Goal: Find contact information: Find contact information

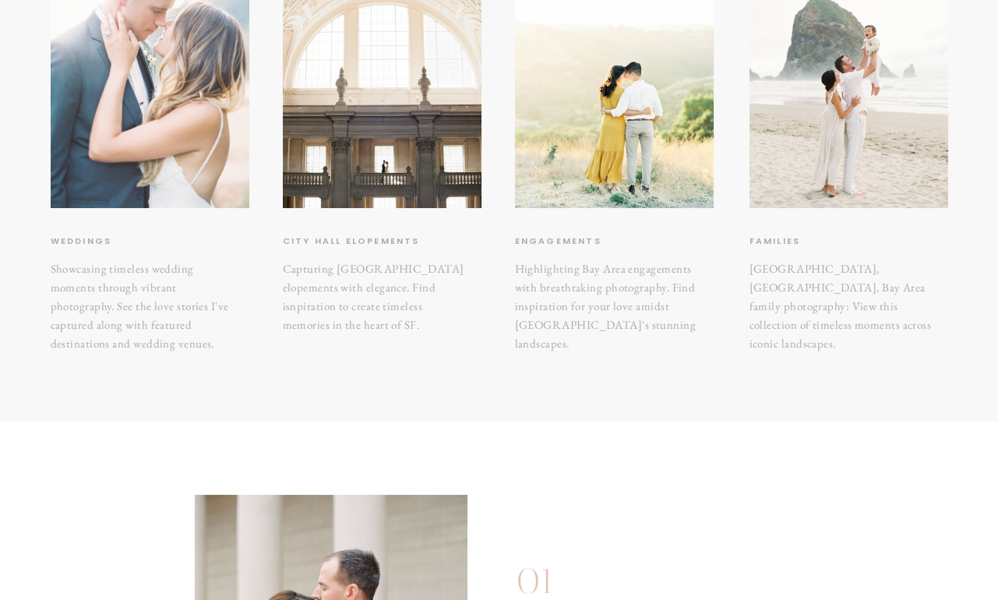
click at [211, 130] on div at bounding box center [150, 75] width 199 height 265
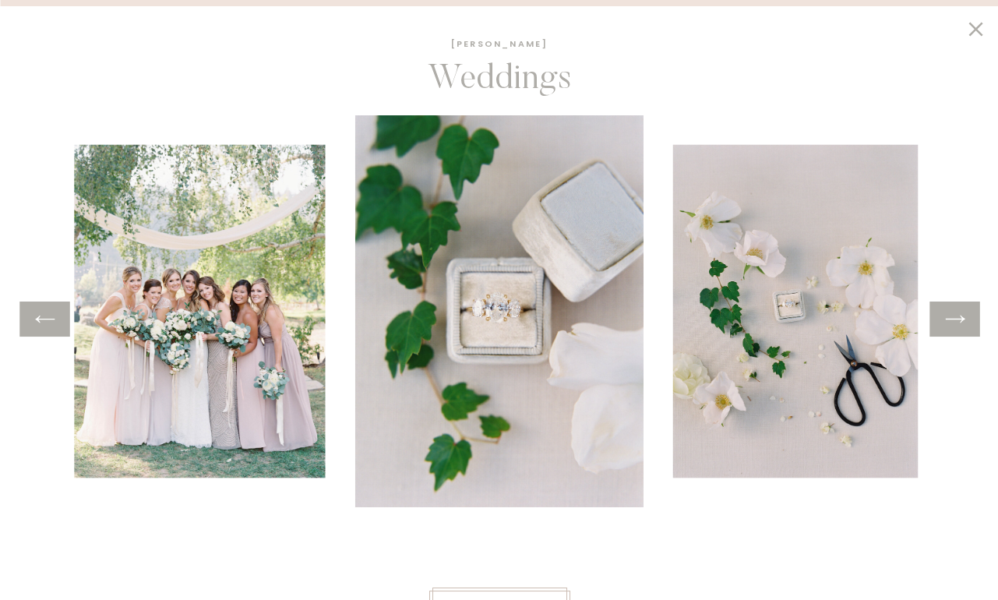
scroll to position [1890, 0]
click at [973, 322] on div at bounding box center [955, 319] width 50 height 35
click at [962, 322] on icon at bounding box center [955, 319] width 23 height 24
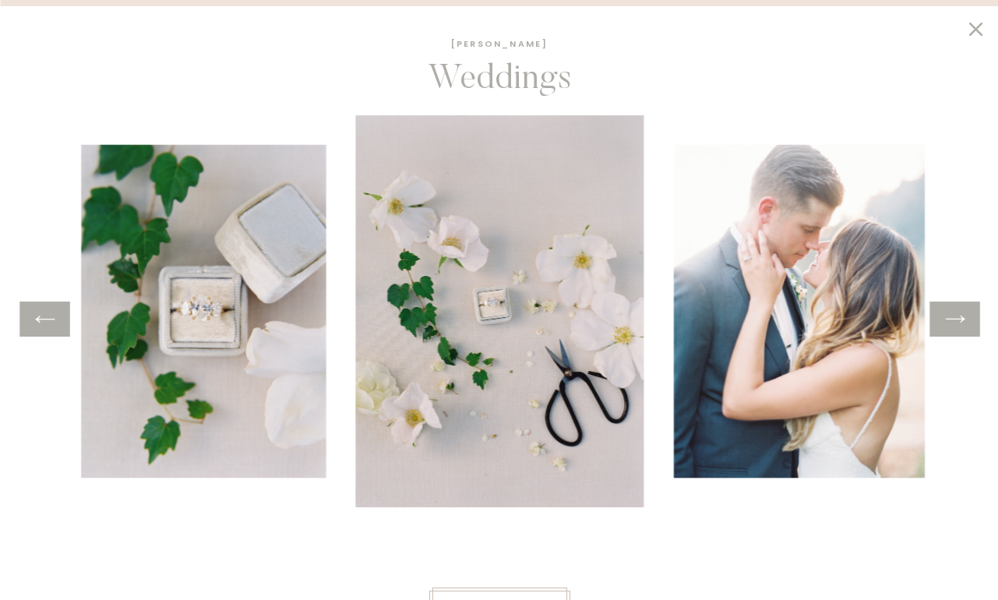
click at [962, 322] on icon at bounding box center [955, 319] width 23 height 24
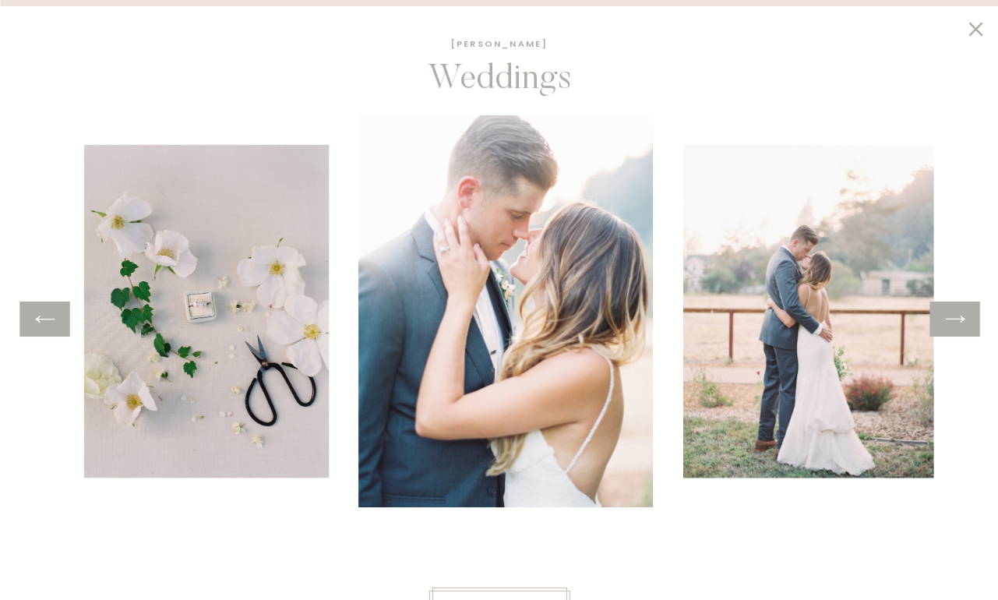
click at [962, 322] on icon at bounding box center [955, 319] width 23 height 24
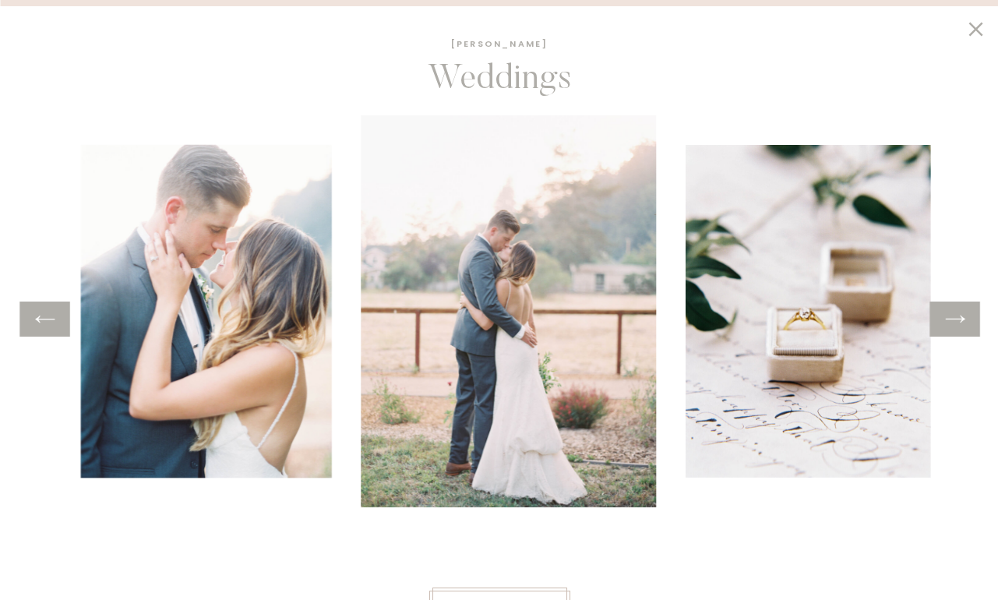
click at [962, 322] on icon at bounding box center [955, 319] width 23 height 24
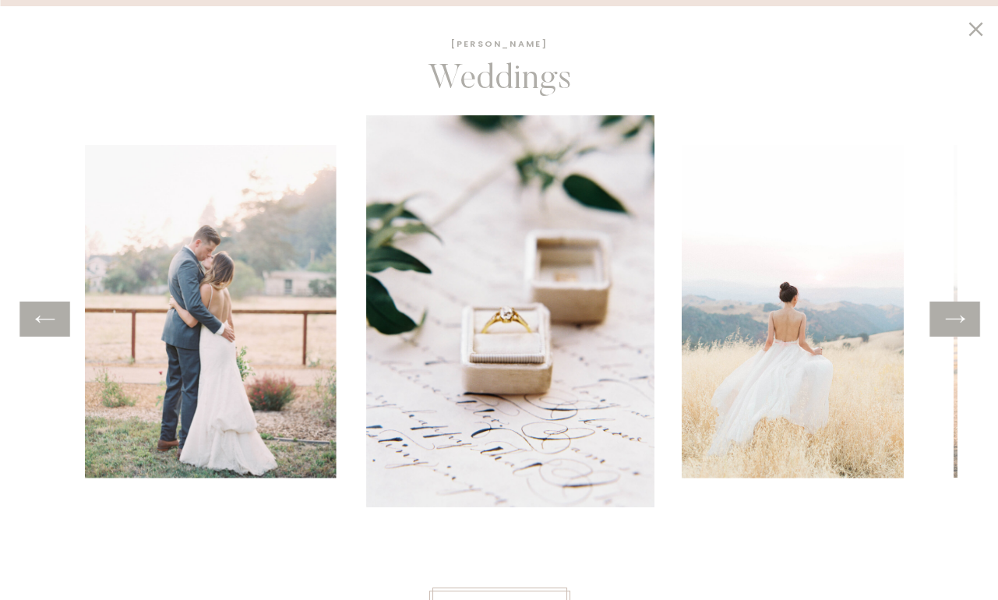
click at [962, 322] on icon at bounding box center [955, 319] width 23 height 24
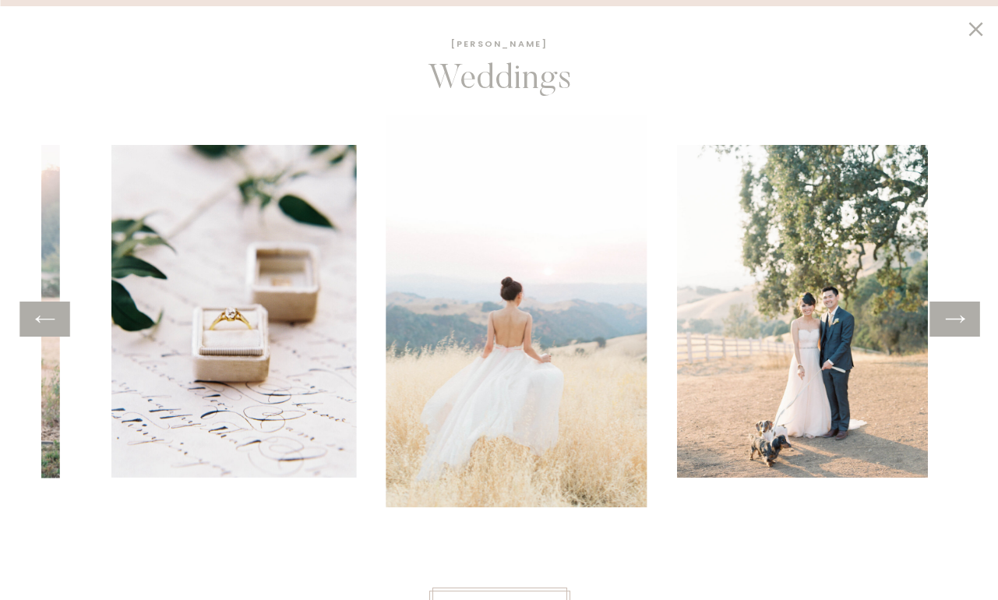
click at [962, 322] on icon at bounding box center [955, 319] width 23 height 24
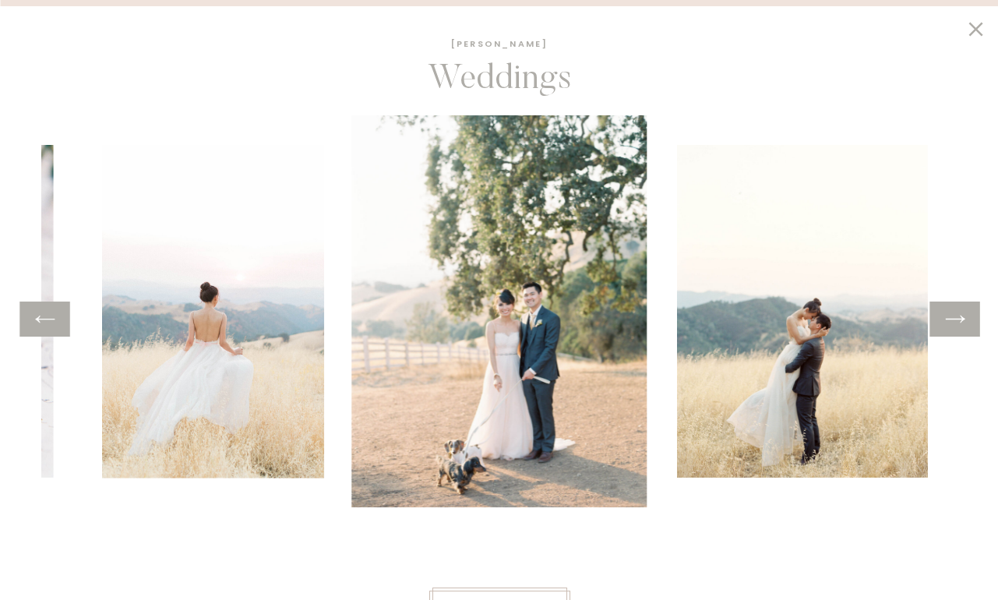
click at [962, 322] on icon at bounding box center [955, 319] width 23 height 24
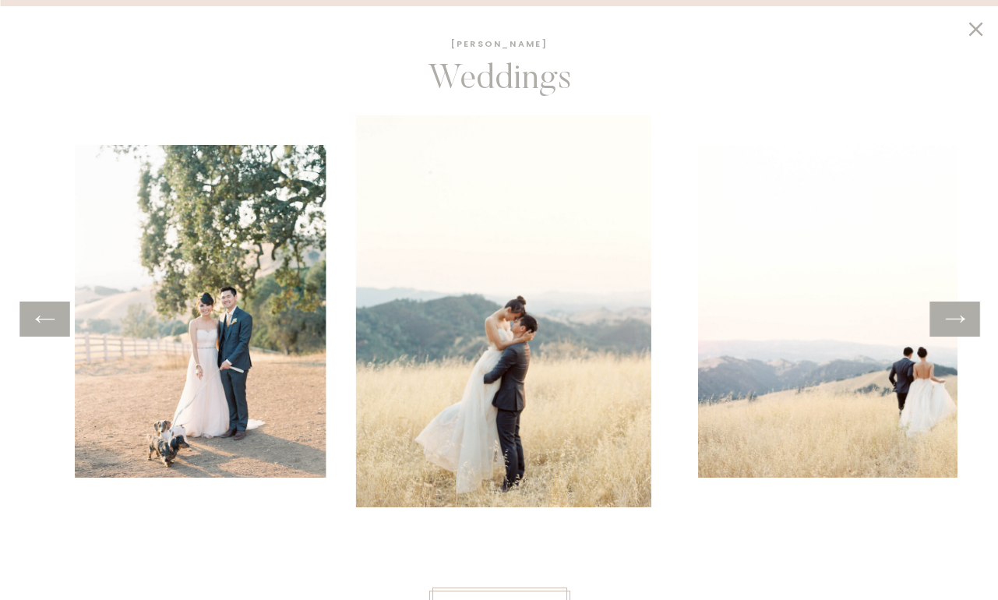
click at [962, 322] on icon at bounding box center [955, 319] width 23 height 24
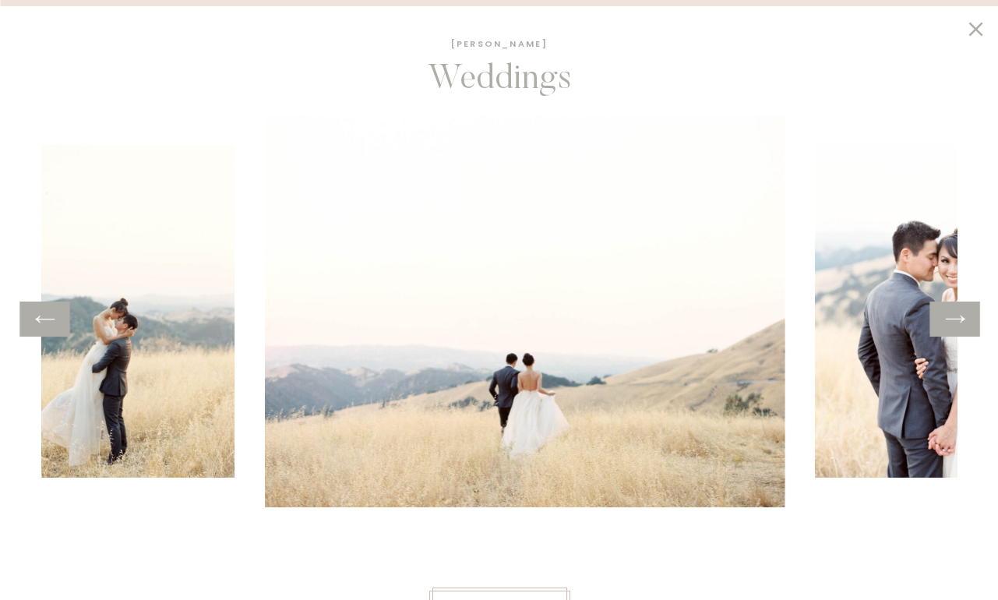
click at [962, 322] on icon at bounding box center [955, 319] width 23 height 24
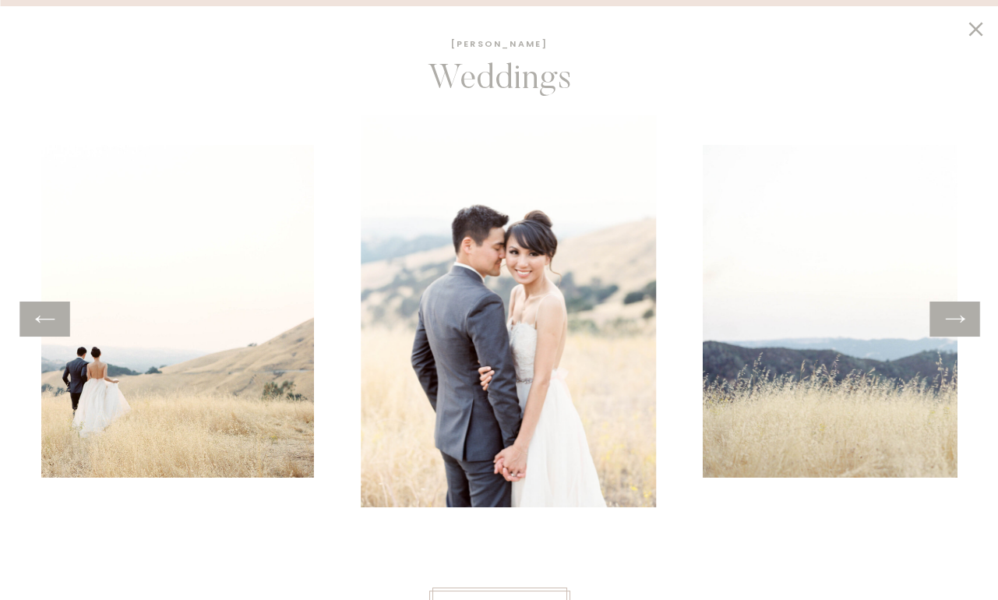
click at [962, 322] on icon at bounding box center [955, 319] width 23 height 24
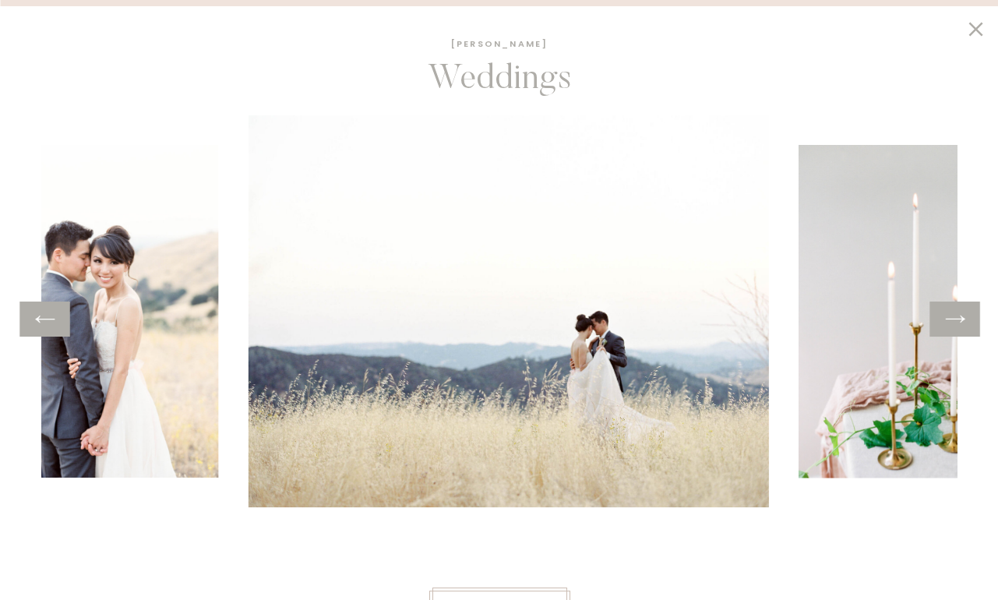
click at [962, 322] on icon at bounding box center [955, 319] width 23 height 24
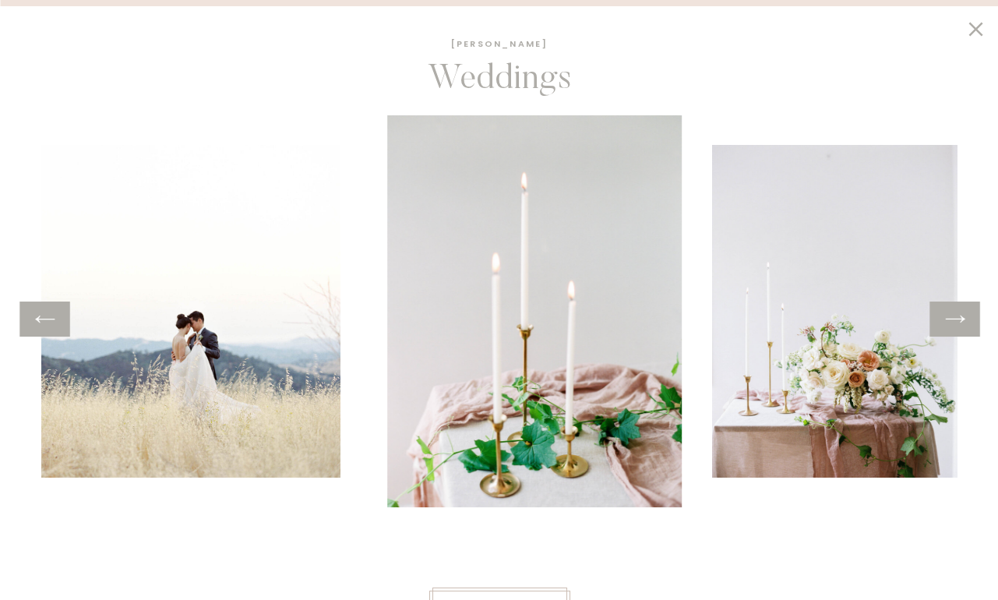
click at [962, 322] on icon at bounding box center [955, 319] width 23 height 24
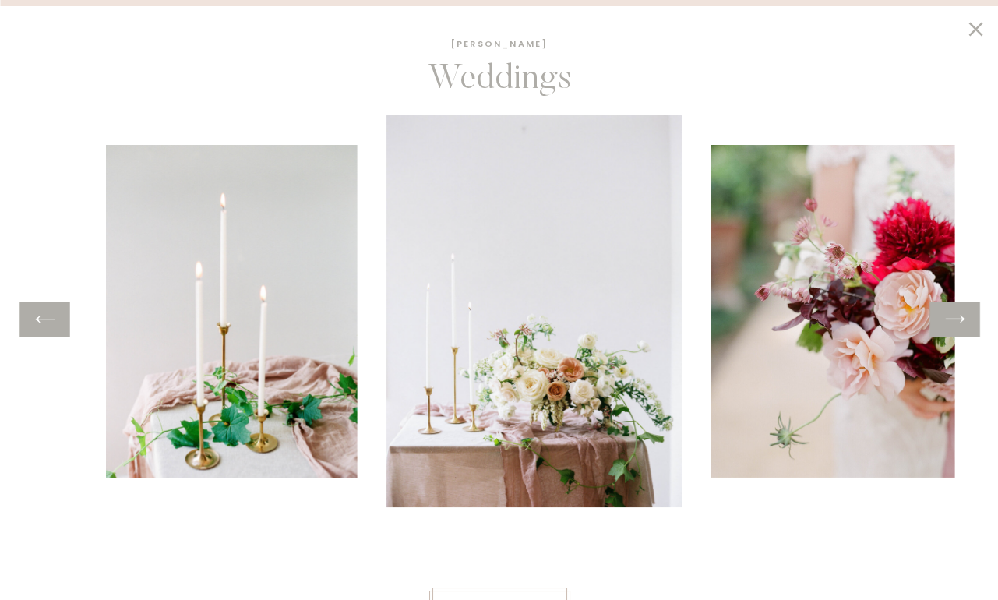
click at [962, 322] on icon at bounding box center [955, 319] width 23 height 24
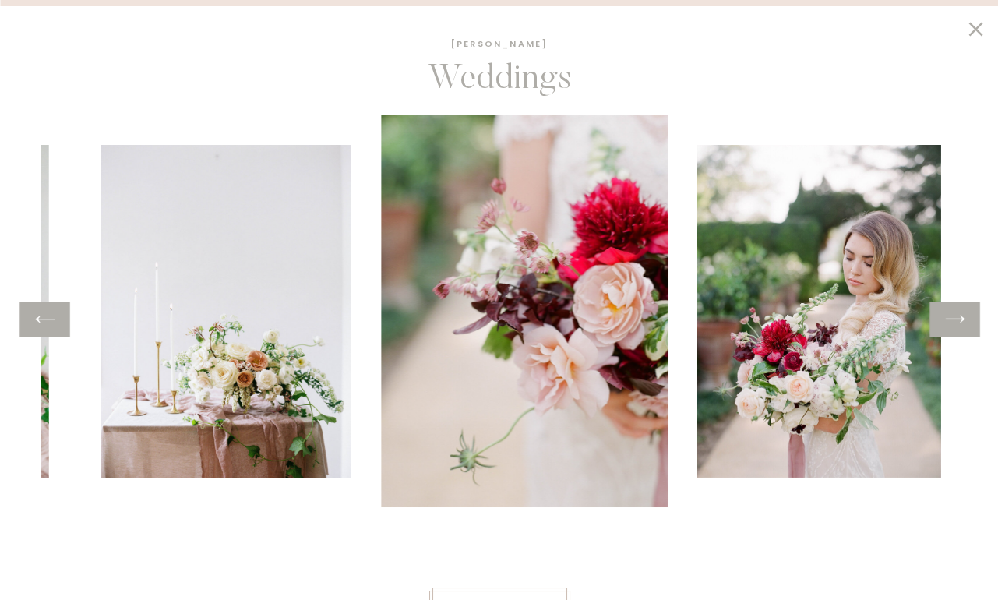
click at [962, 322] on icon at bounding box center [955, 319] width 23 height 24
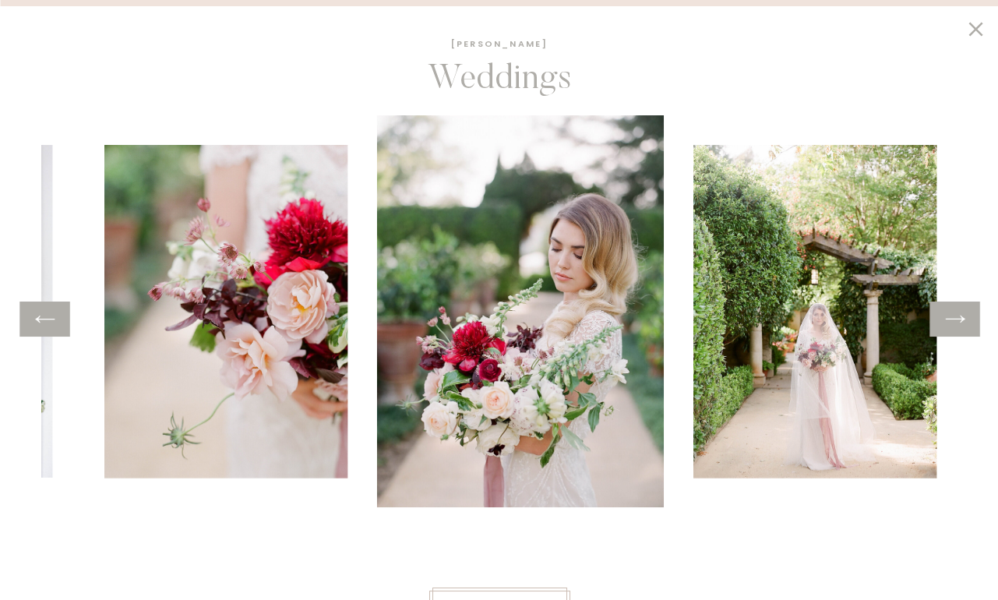
click at [962, 322] on icon at bounding box center [955, 319] width 23 height 24
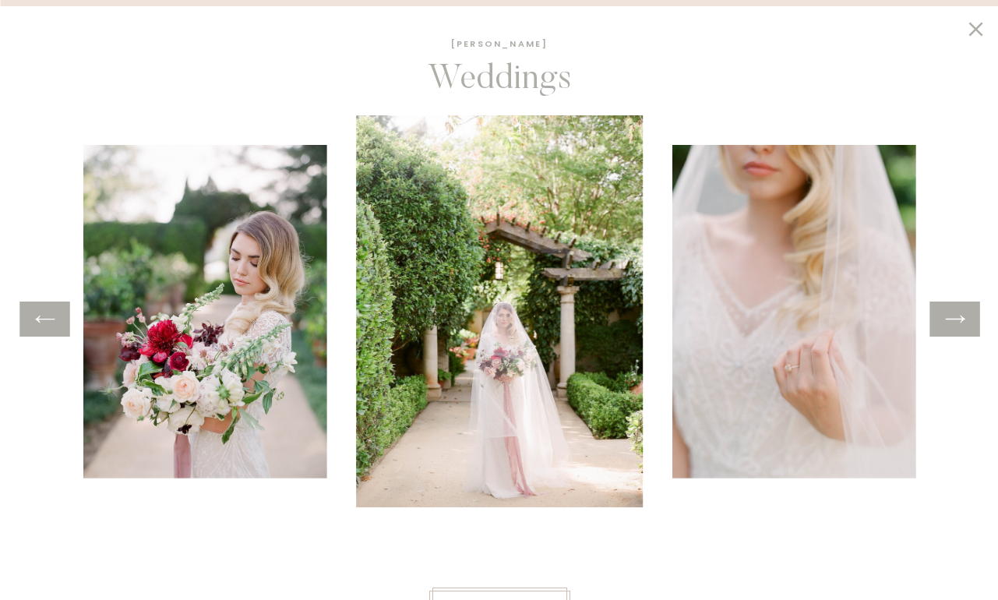
click at [962, 322] on icon at bounding box center [955, 319] width 23 height 24
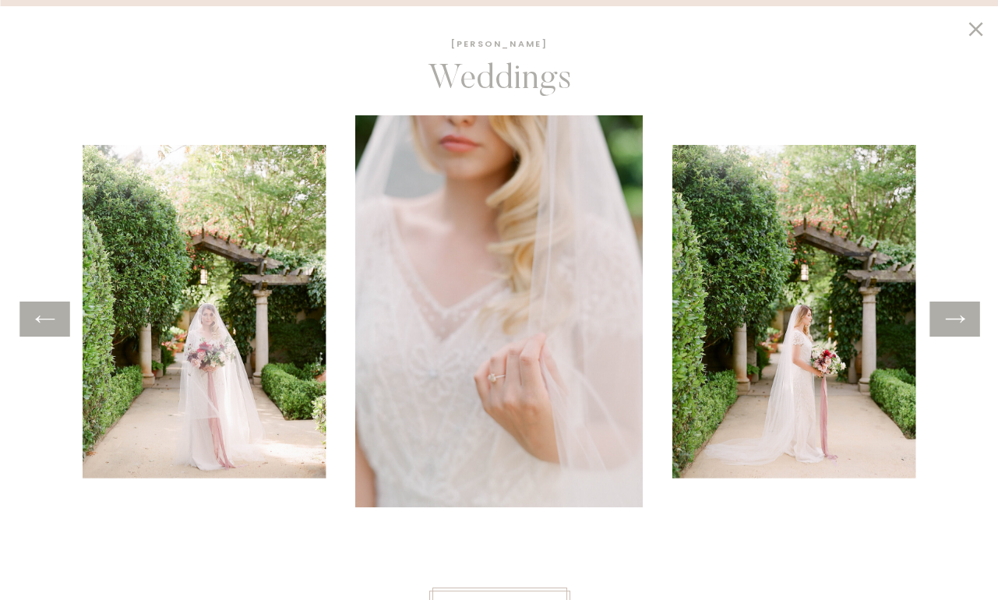
click at [962, 322] on icon at bounding box center [955, 319] width 23 height 24
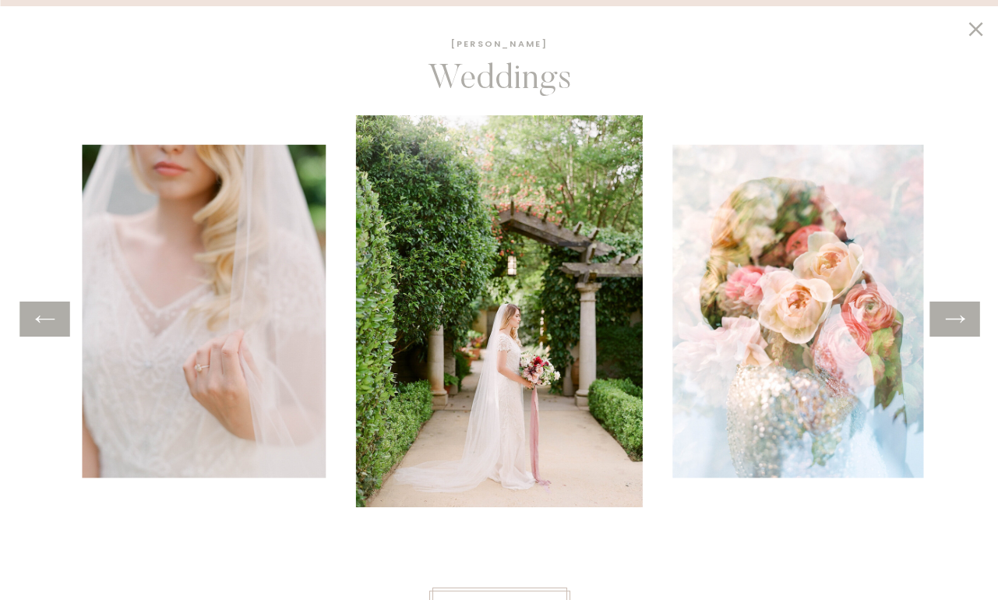
click at [962, 322] on icon at bounding box center [955, 319] width 23 height 24
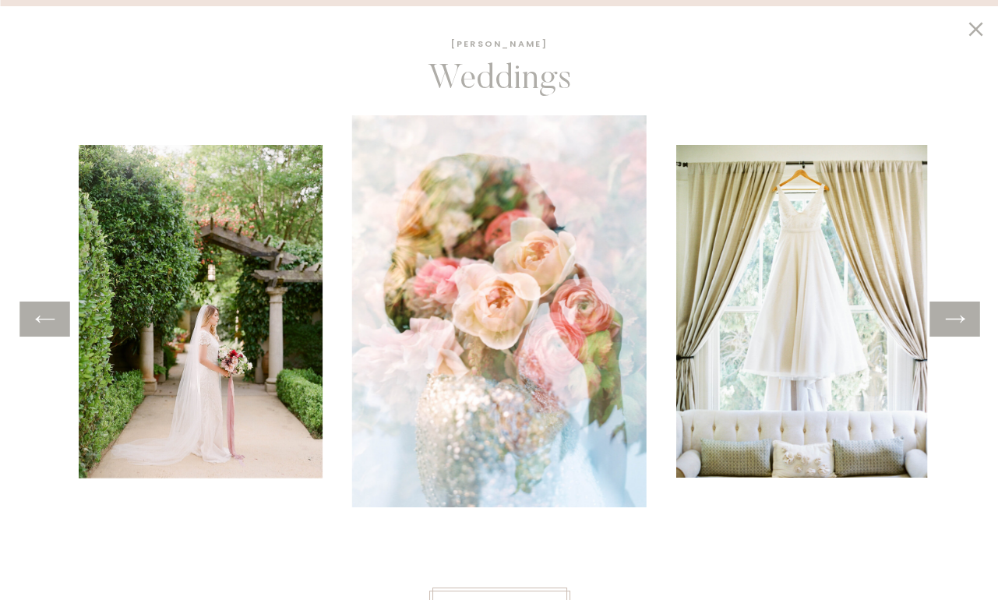
click at [962, 322] on icon at bounding box center [955, 319] width 23 height 24
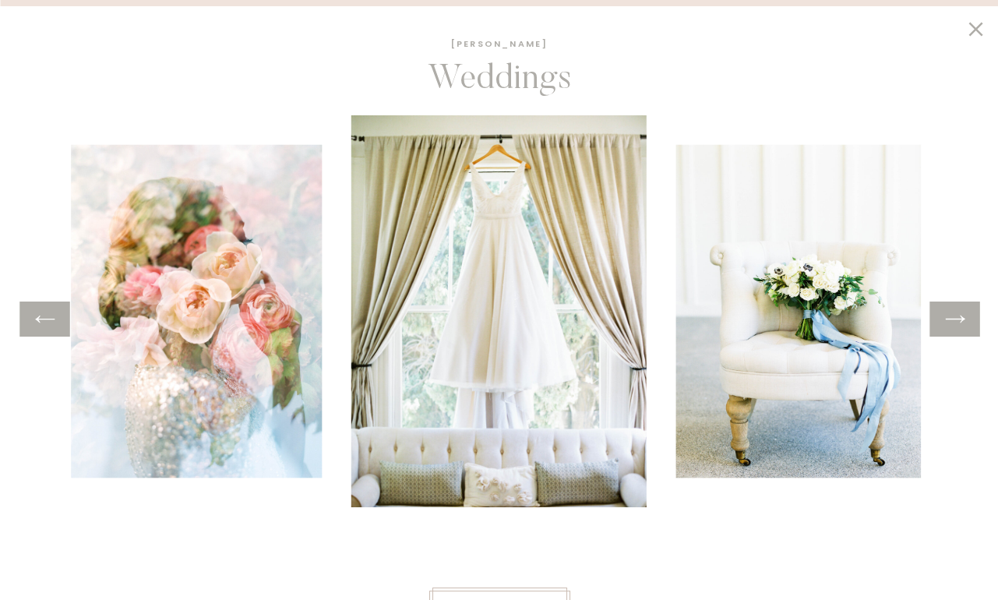
click at [962, 322] on icon at bounding box center [955, 319] width 23 height 24
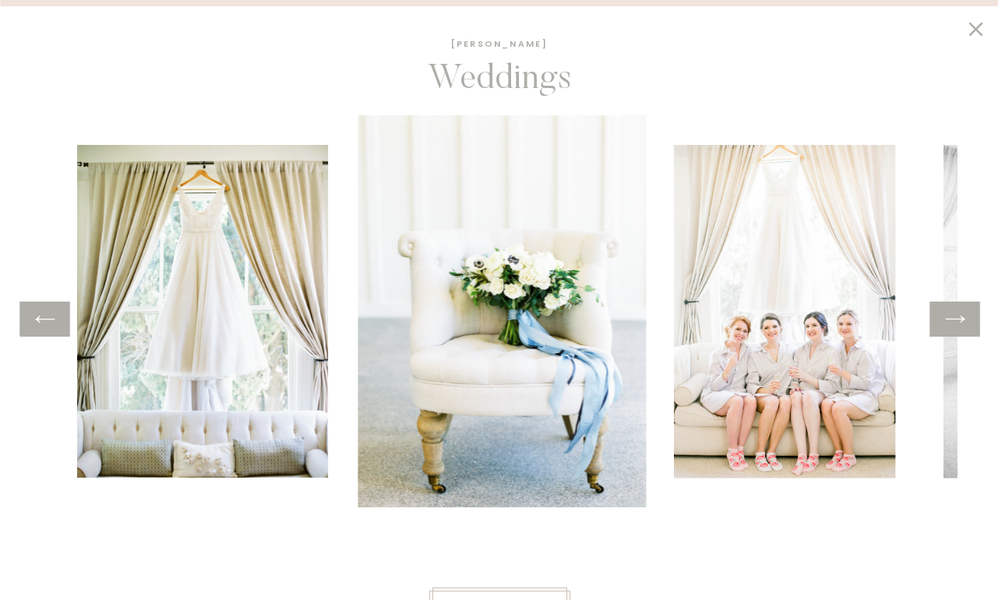
click at [962, 322] on icon at bounding box center [955, 319] width 23 height 24
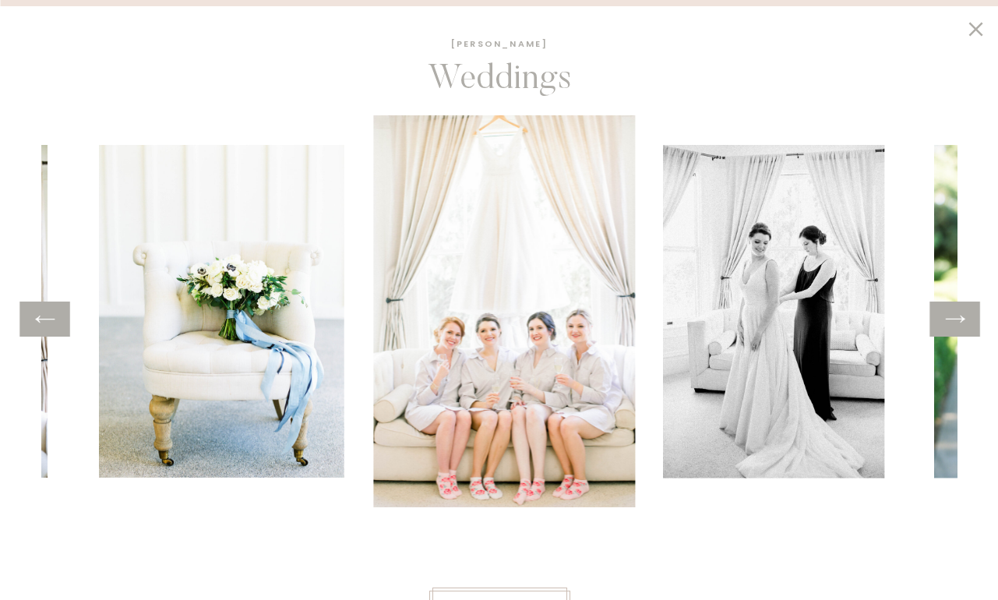
click at [962, 322] on icon at bounding box center [955, 319] width 23 height 24
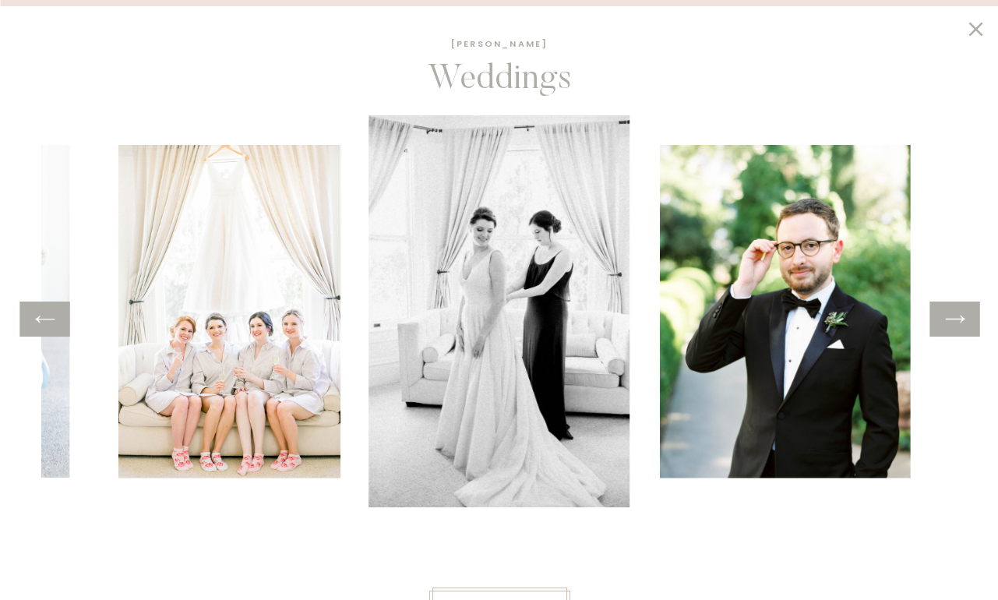
scroll to position [2510, 0]
click at [978, 33] on icon at bounding box center [976, 29] width 14 height 14
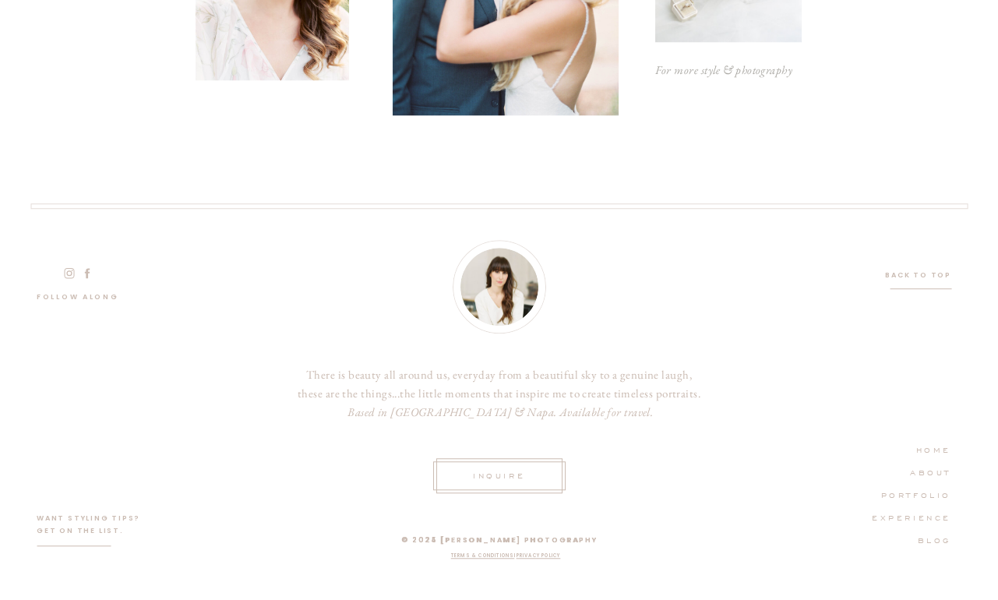
scroll to position [2186, 0]
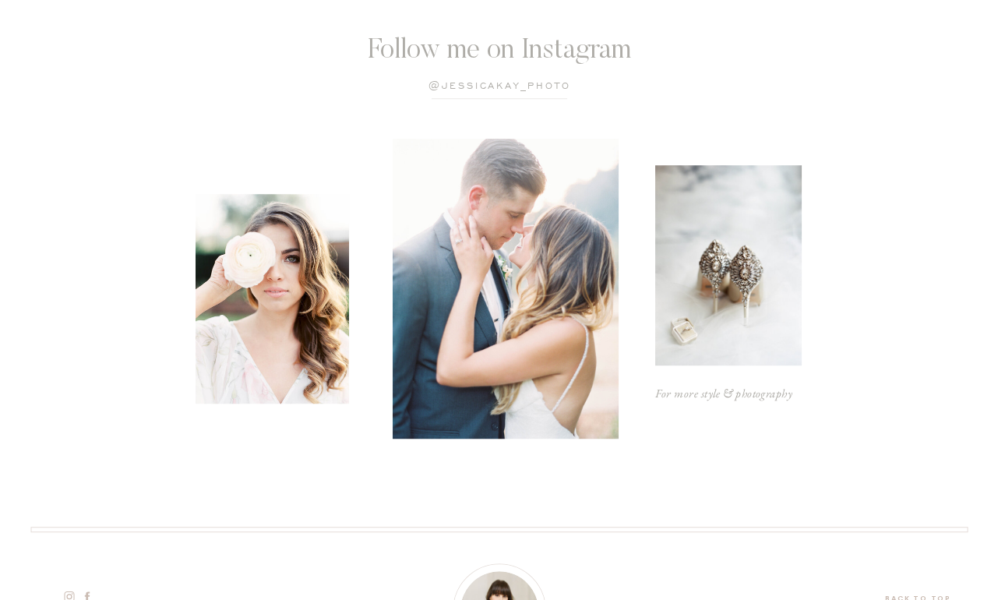
click at [528, 91] on p "@jessicaKay_photo" at bounding box center [500, 86] width 255 height 15
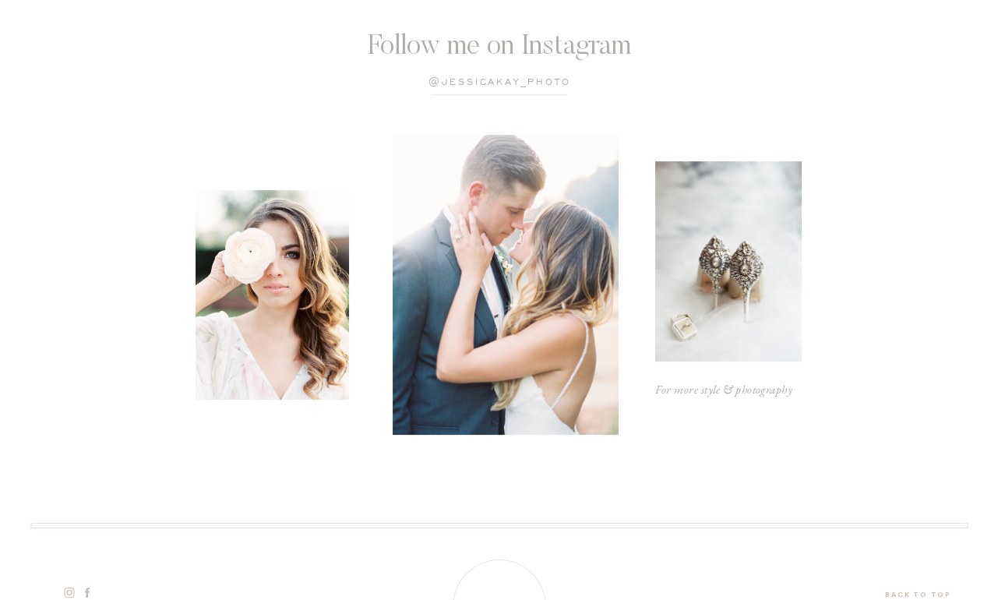
scroll to position [599, 0]
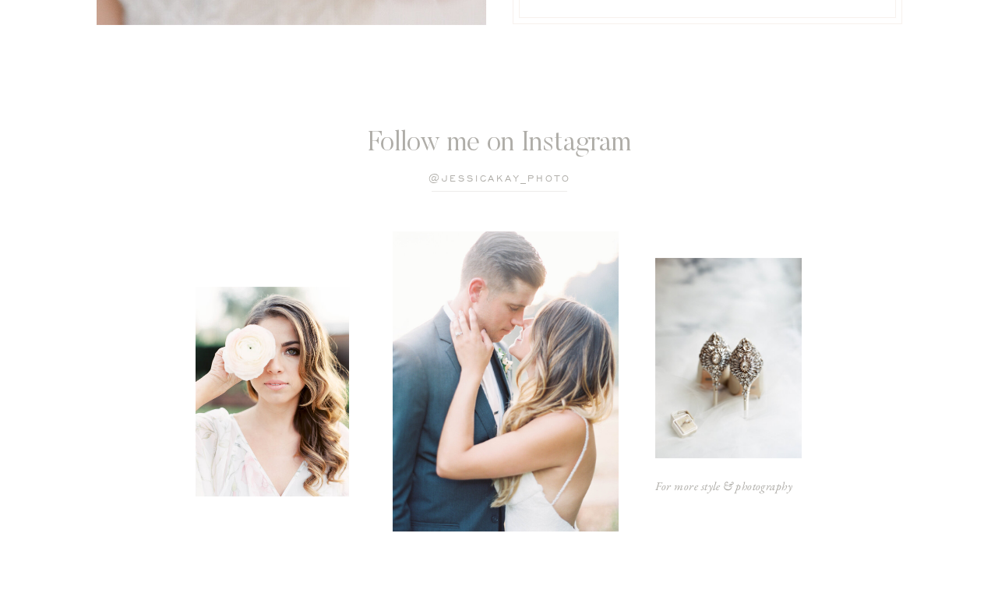
click at [530, 181] on p "@jessicaKay_photo" at bounding box center [500, 179] width 255 height 15
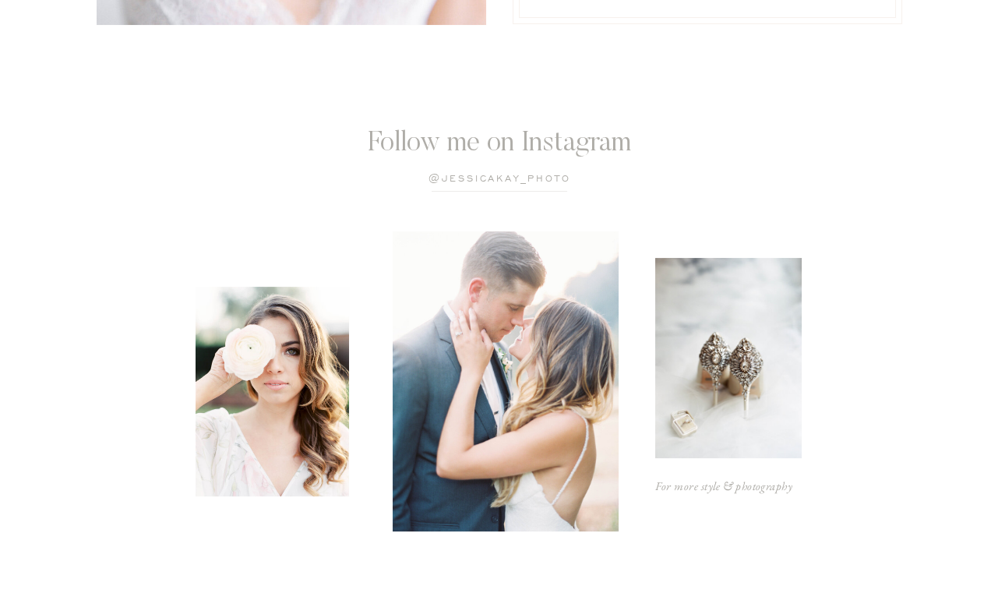
click at [472, 179] on p "@jessicaKay_photo" at bounding box center [500, 179] width 255 height 15
click at [433, 182] on p "@jessicaKay_photo" at bounding box center [500, 179] width 255 height 15
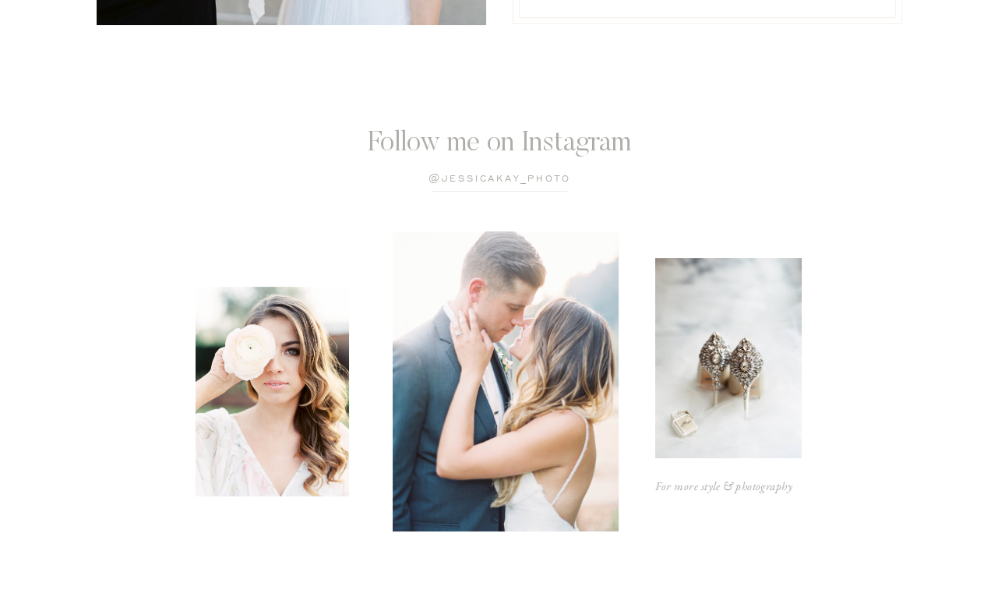
scroll to position [905, 0]
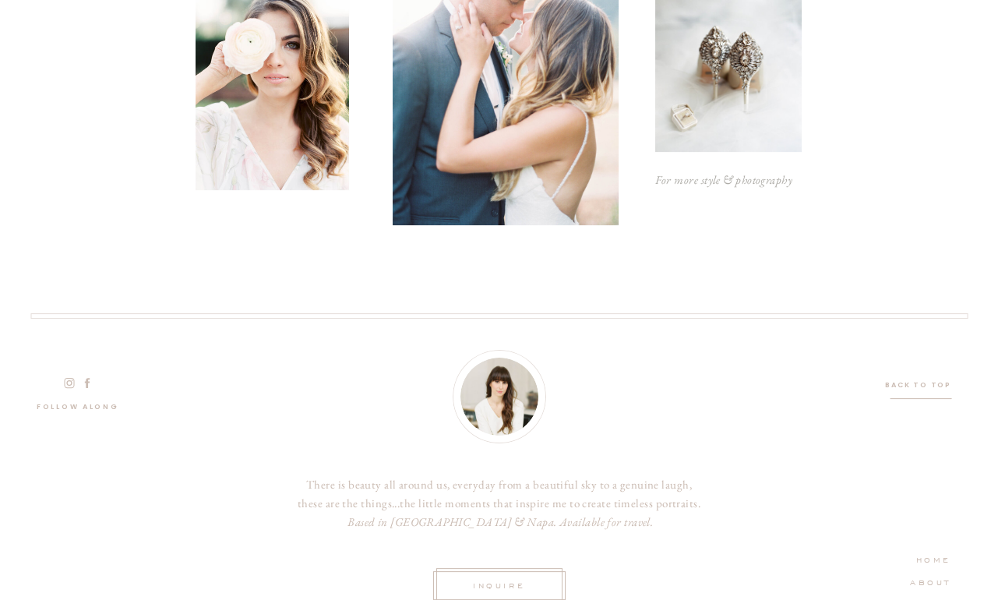
click at [433, 182] on div at bounding box center [506, 75] width 226 height 300
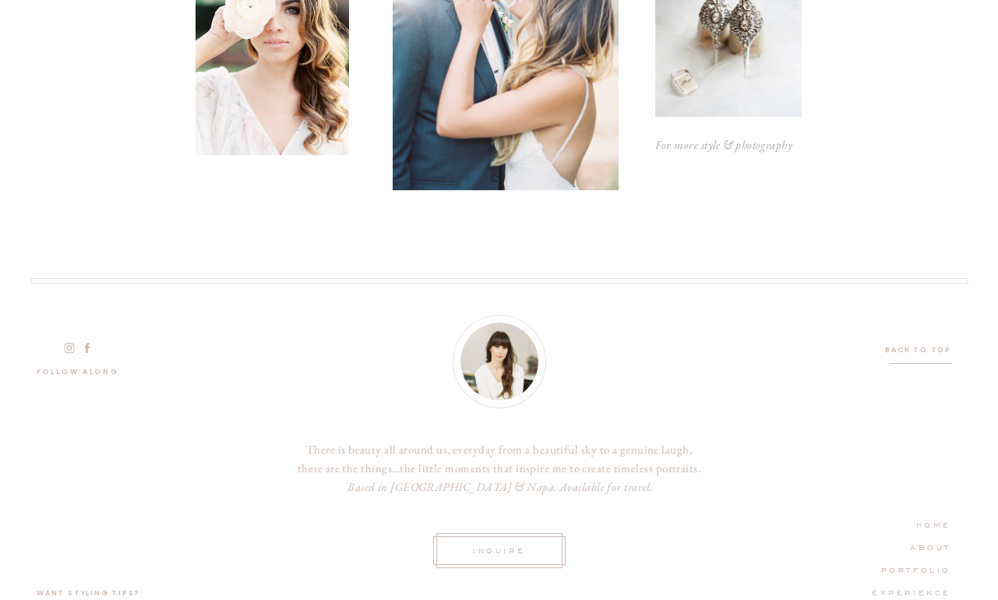
scroll to position [985, 0]
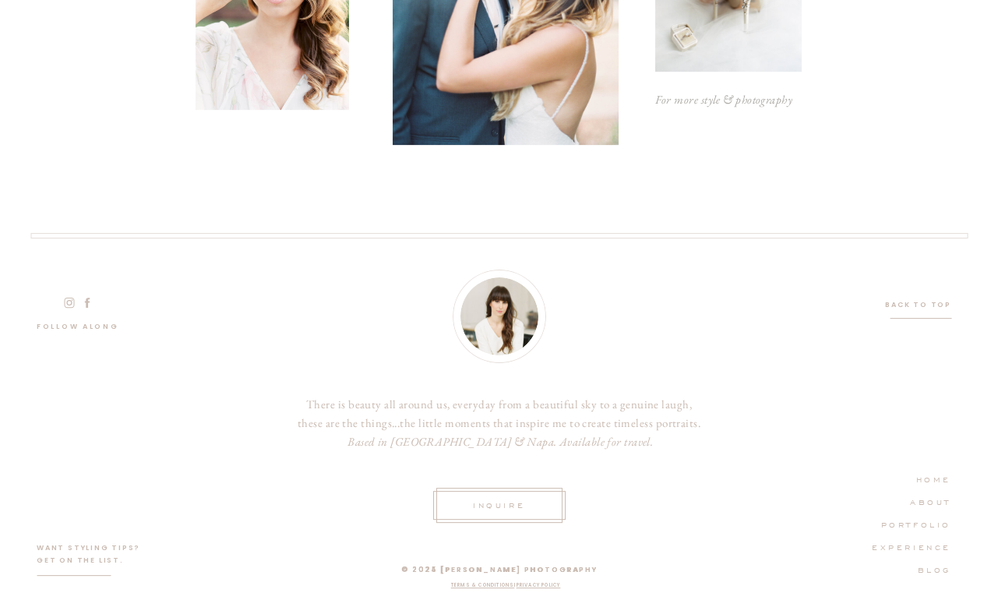
click at [72, 303] on icon at bounding box center [69, 302] width 15 height 13
